Goal: Information Seeking & Learning: Get advice/opinions

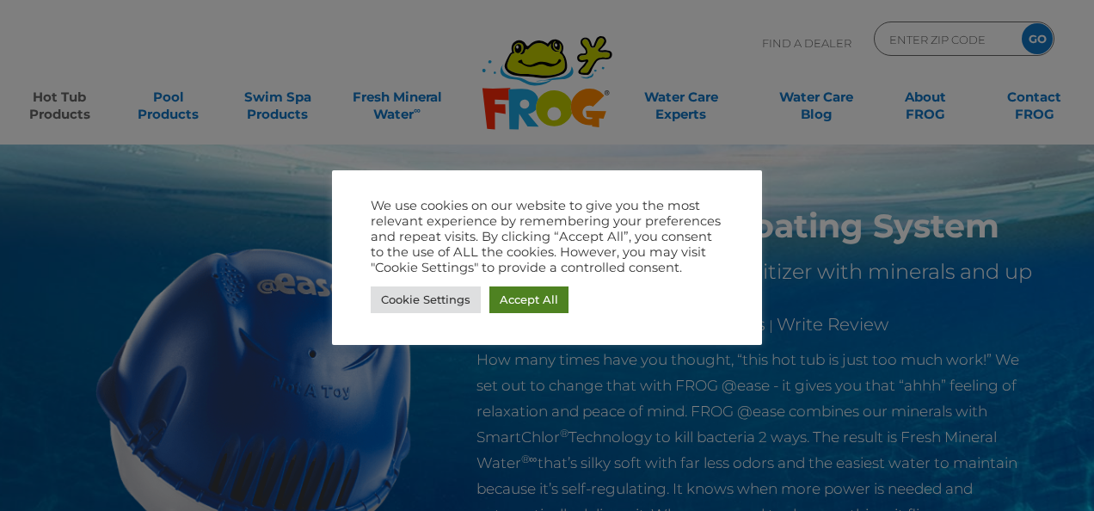
click at [506, 304] on link "Accept All" at bounding box center [528, 299] width 79 height 27
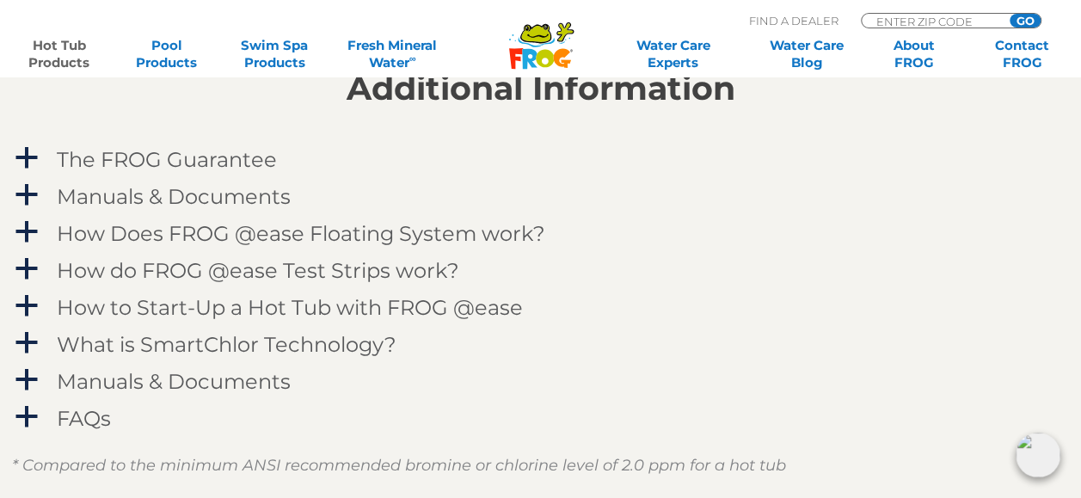
scroll to position [1731, 0]
click at [26, 347] on span "a" at bounding box center [27, 342] width 26 height 26
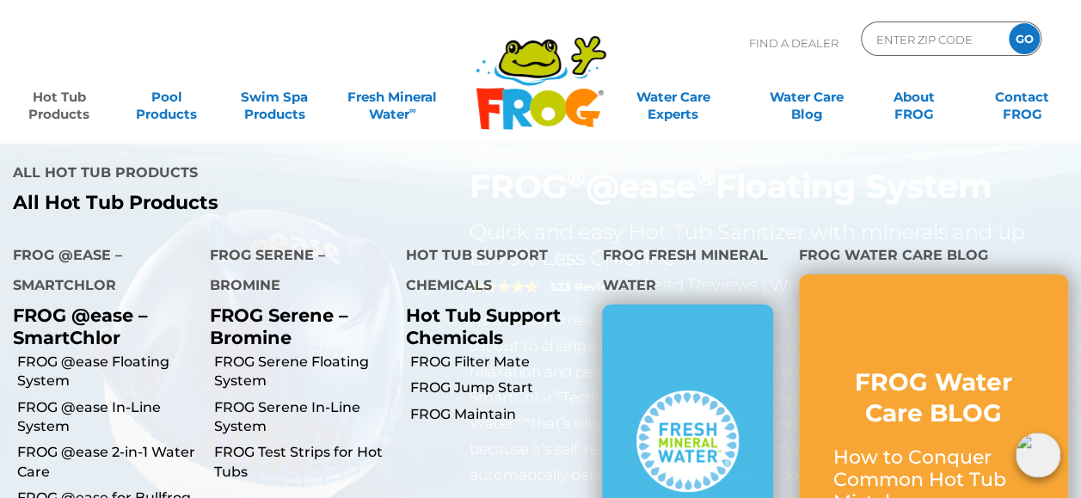
scroll to position [77, 0]
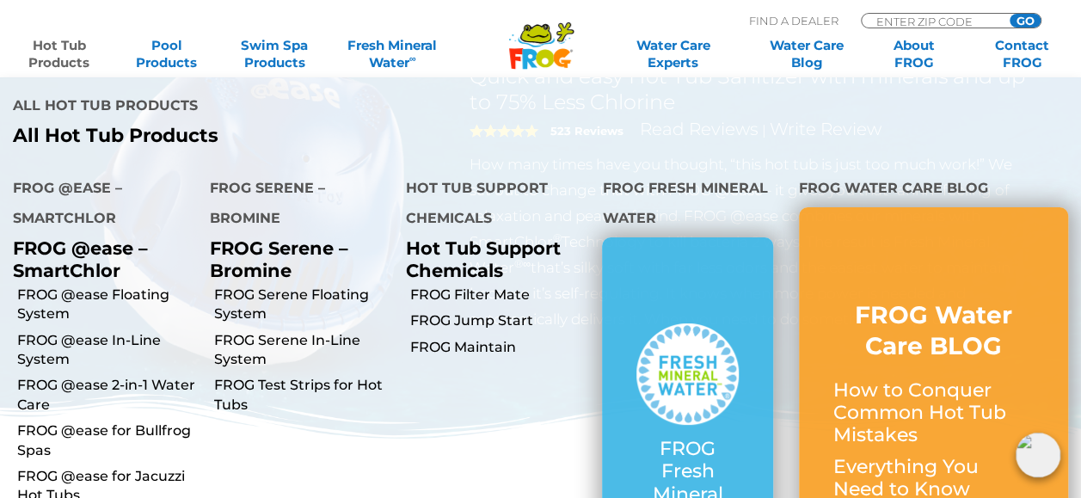
scroll to position [131, 0]
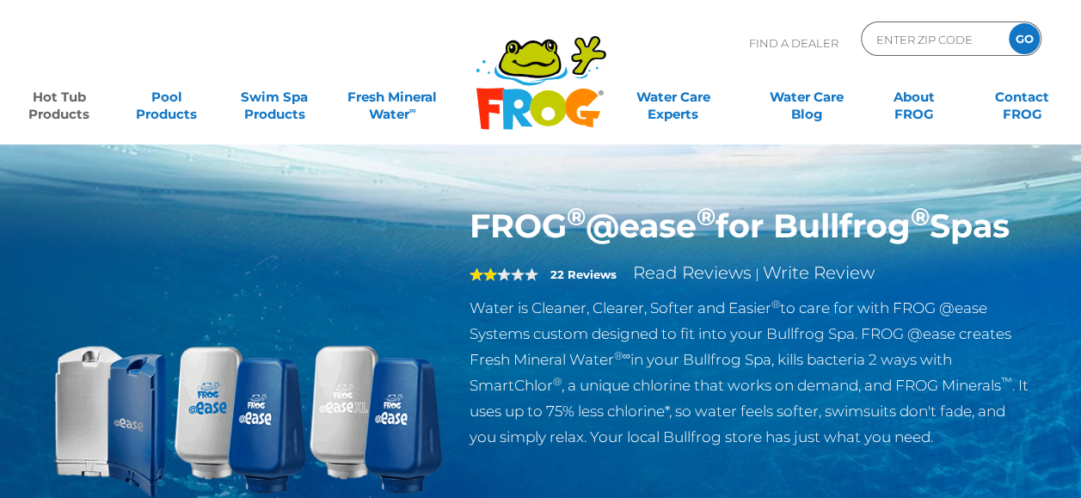
scroll to position [153, 0]
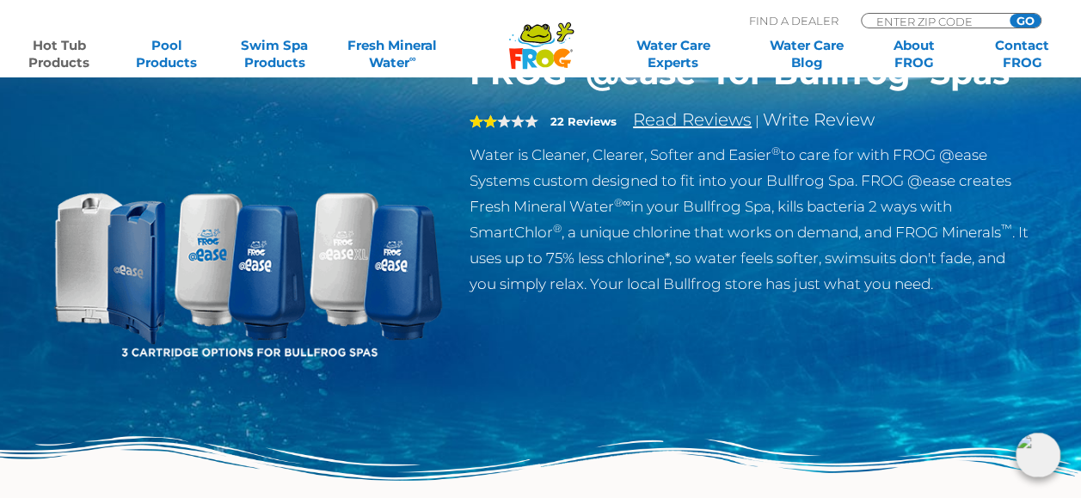
click at [665, 130] on link "Read Reviews" at bounding box center [692, 119] width 119 height 21
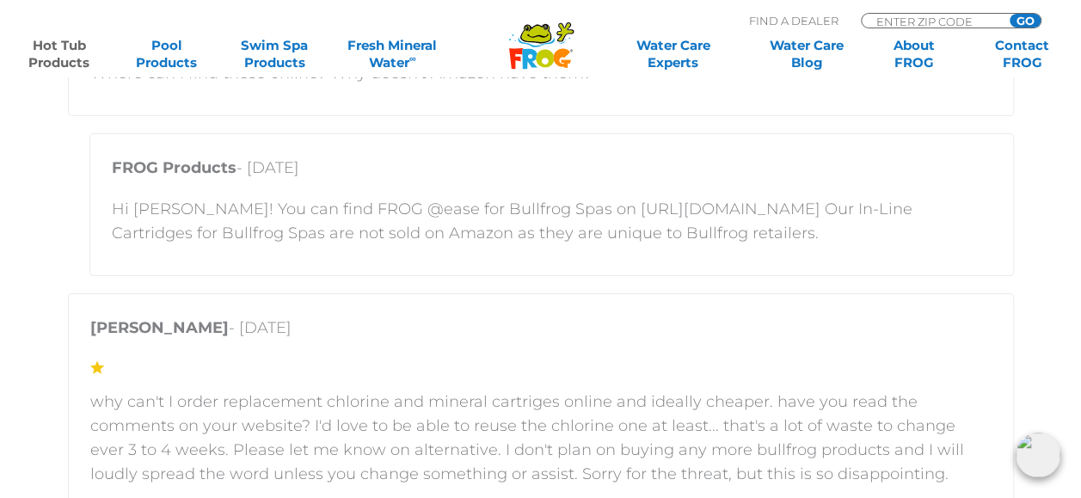
scroll to position [3349, 0]
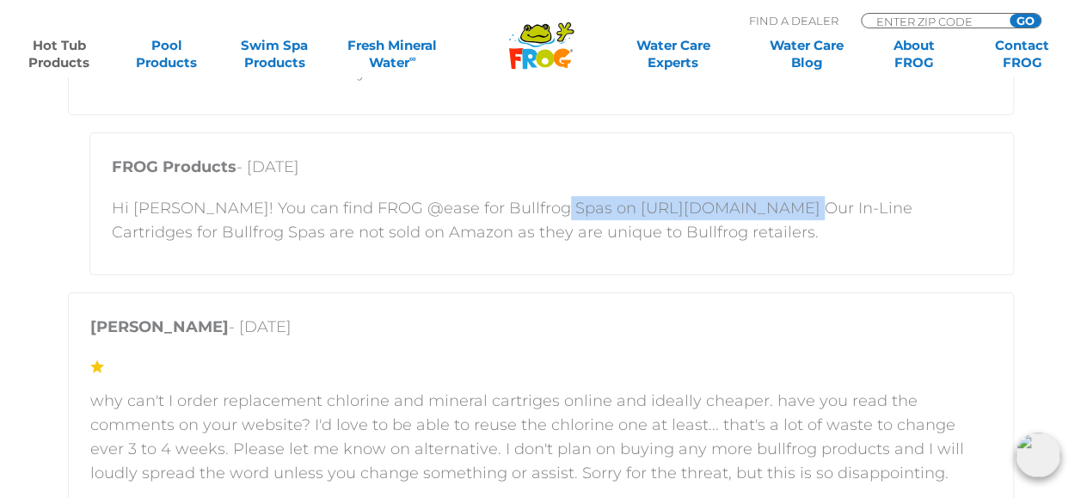
drag, startPoint x: 534, startPoint y: 208, endPoint x: 758, endPoint y: 210, distance: 223.6
click at [758, 210] on p "Hi [PERSON_NAME]! You can find FROG @ease for Bullfrog Spas on [URL][DOMAIN_NAM…" at bounding box center [552, 220] width 880 height 48
copy p "[URL][DOMAIN_NAME]"
